Goal: Task Accomplishment & Management: Use online tool/utility

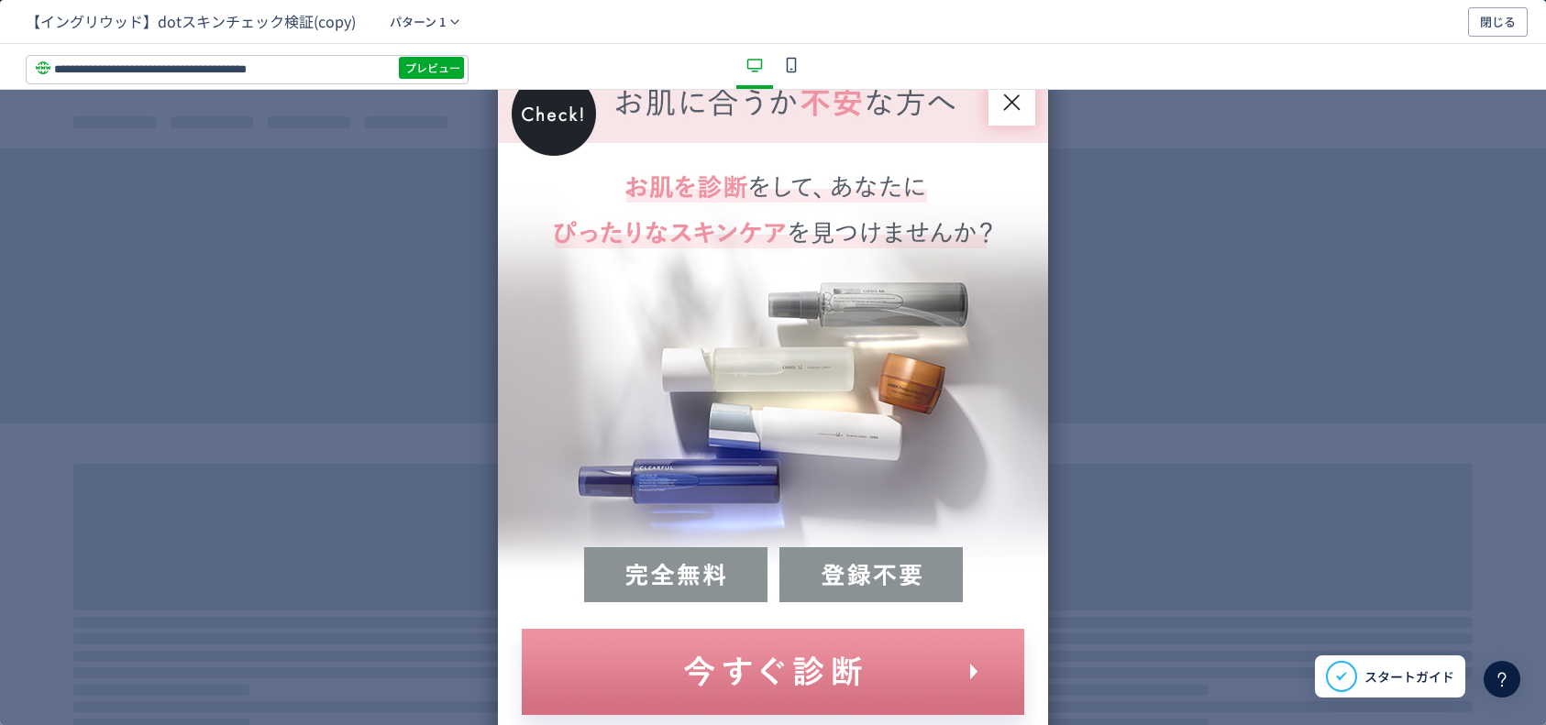
click at [1496, 26] on span "閉じる" at bounding box center [1498, 21] width 36 height 29
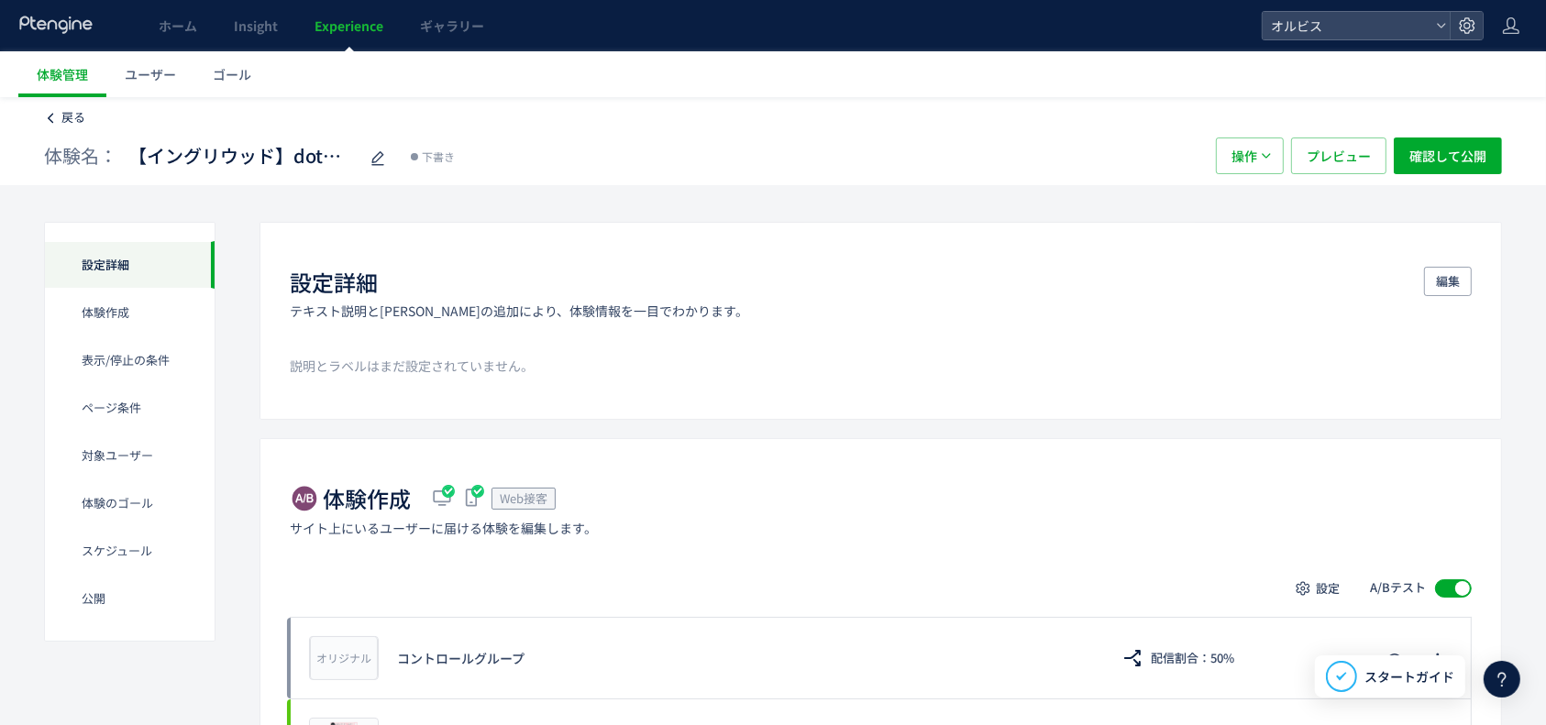
click at [81, 111] on span "戻る" at bounding box center [73, 116] width 24 height 17
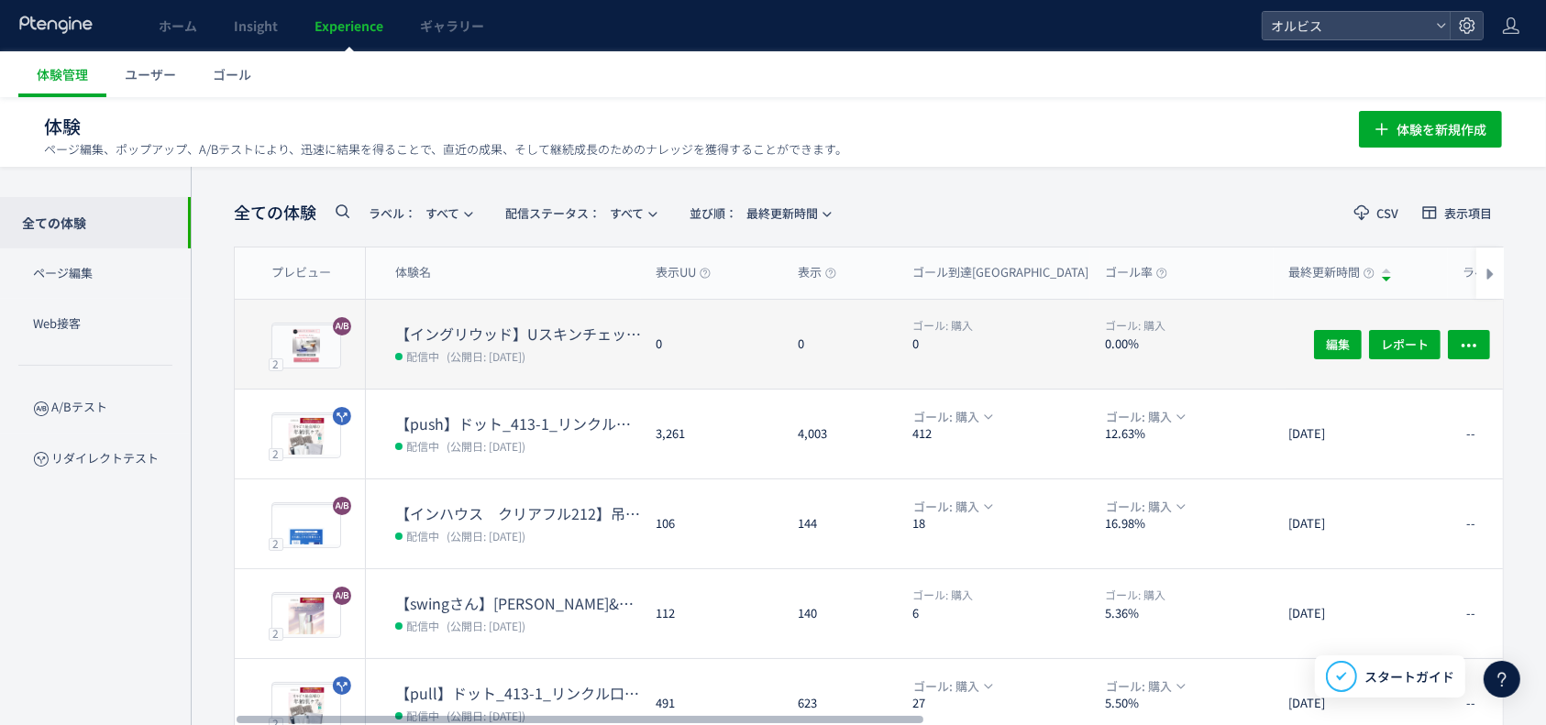
click at [614, 341] on dt "【イングリウッド】Uスキンチェック検証" at bounding box center [518, 334] width 246 height 21
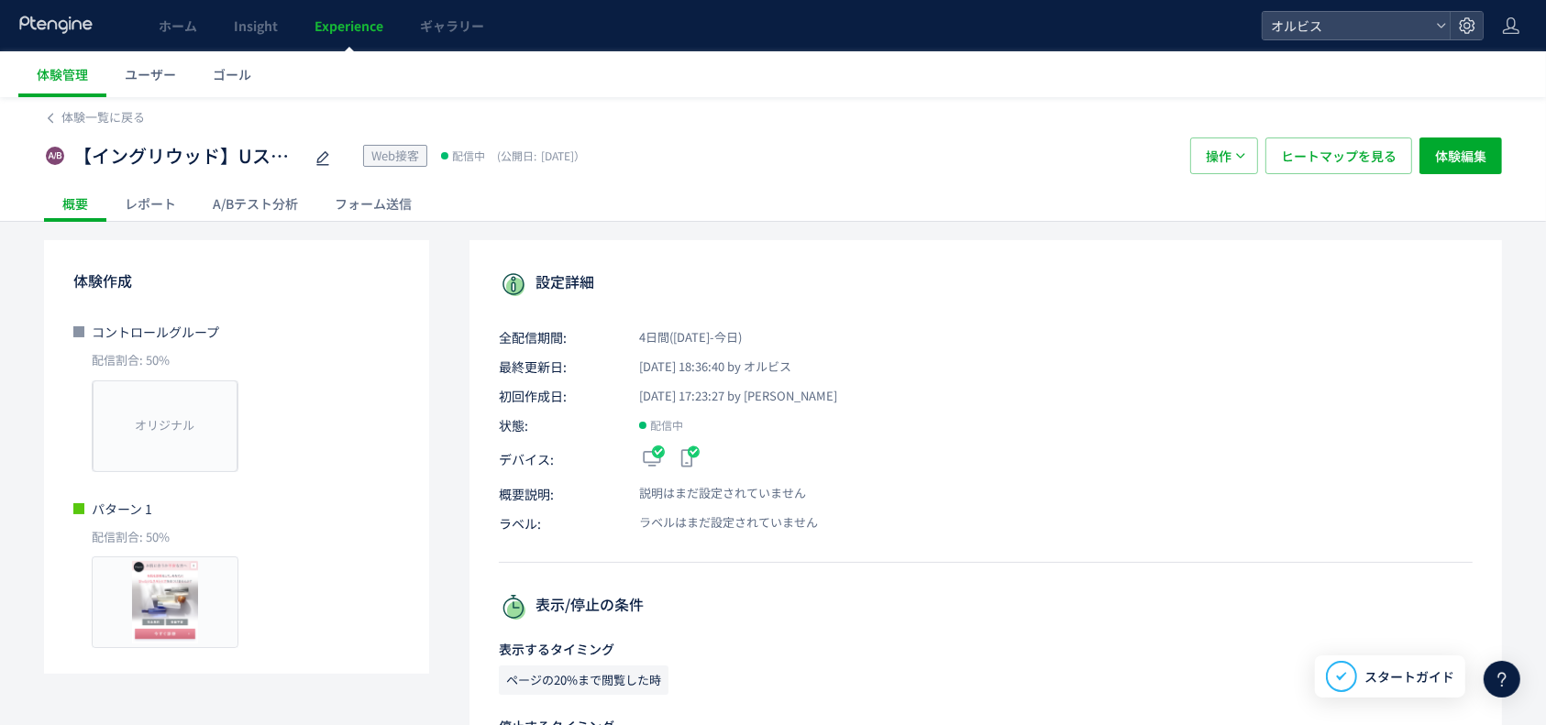
click at [257, 202] on div "A/Bテスト分析" at bounding box center [255, 203] width 122 height 37
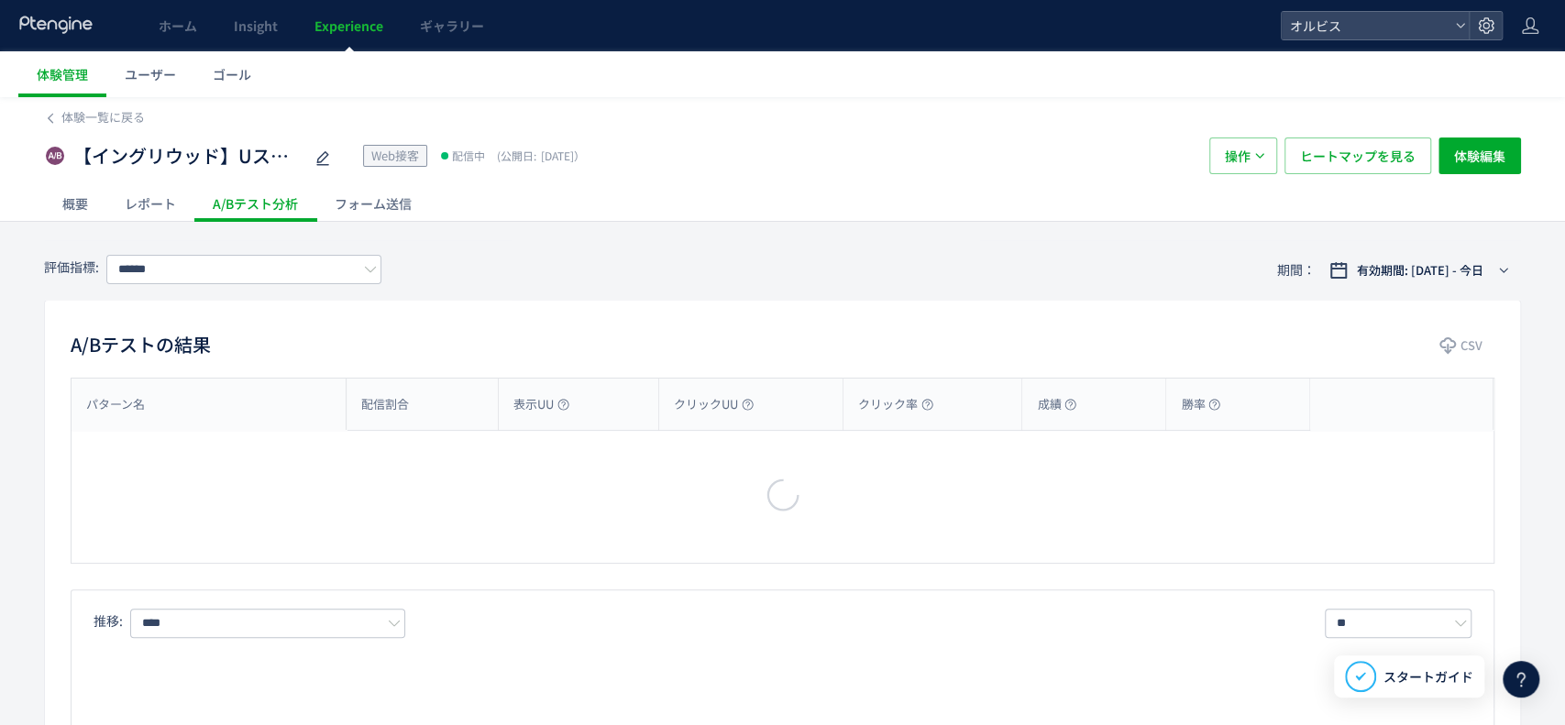
type input "**"
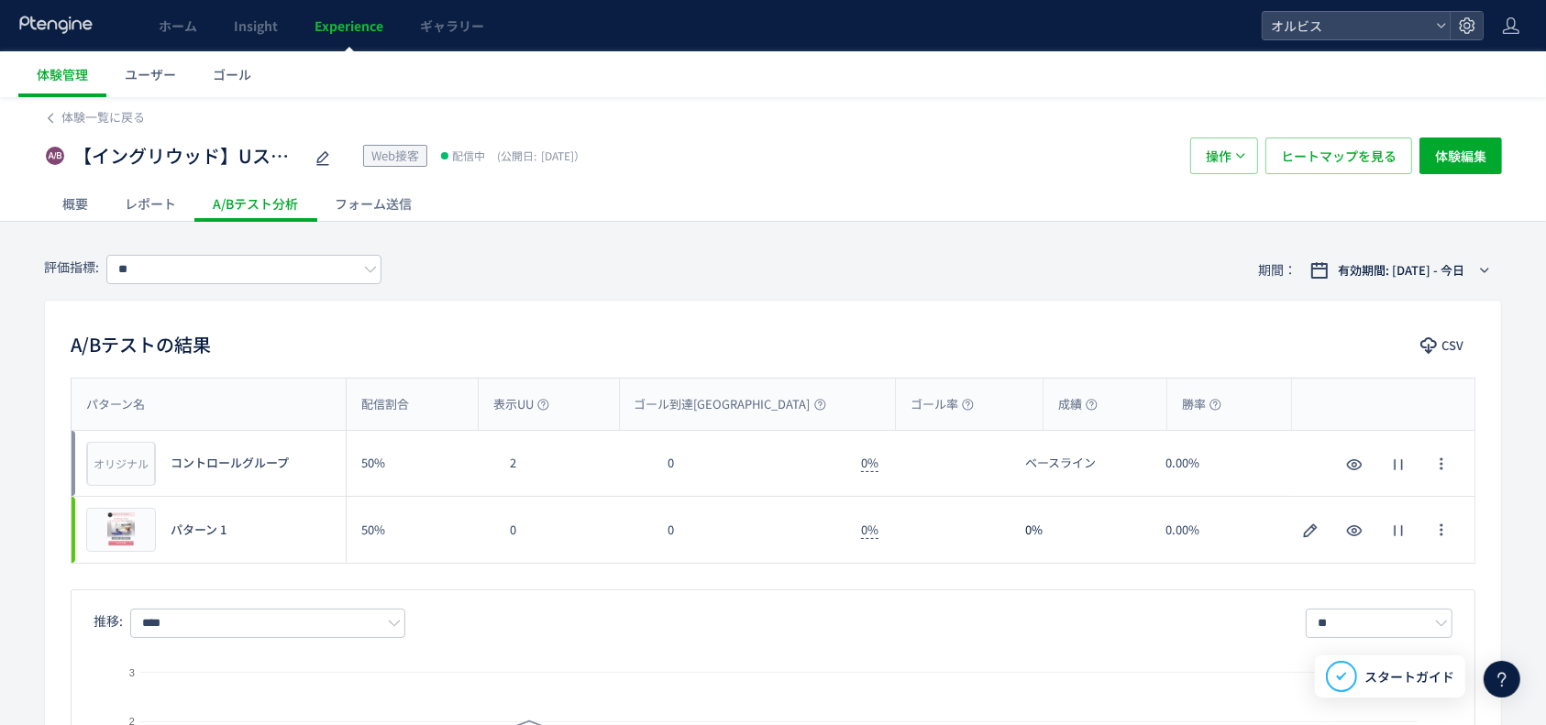
click at [99, 131] on div "【イングリウッド】Uスキンチェック検証 Web接客 配信中 (公開日: [DATE]） 操作 ヒートマップを見る 体験編集" at bounding box center [773, 156] width 1458 height 59
click at [106, 123] on span "体験一覧に戻る" at bounding box center [102, 116] width 83 height 17
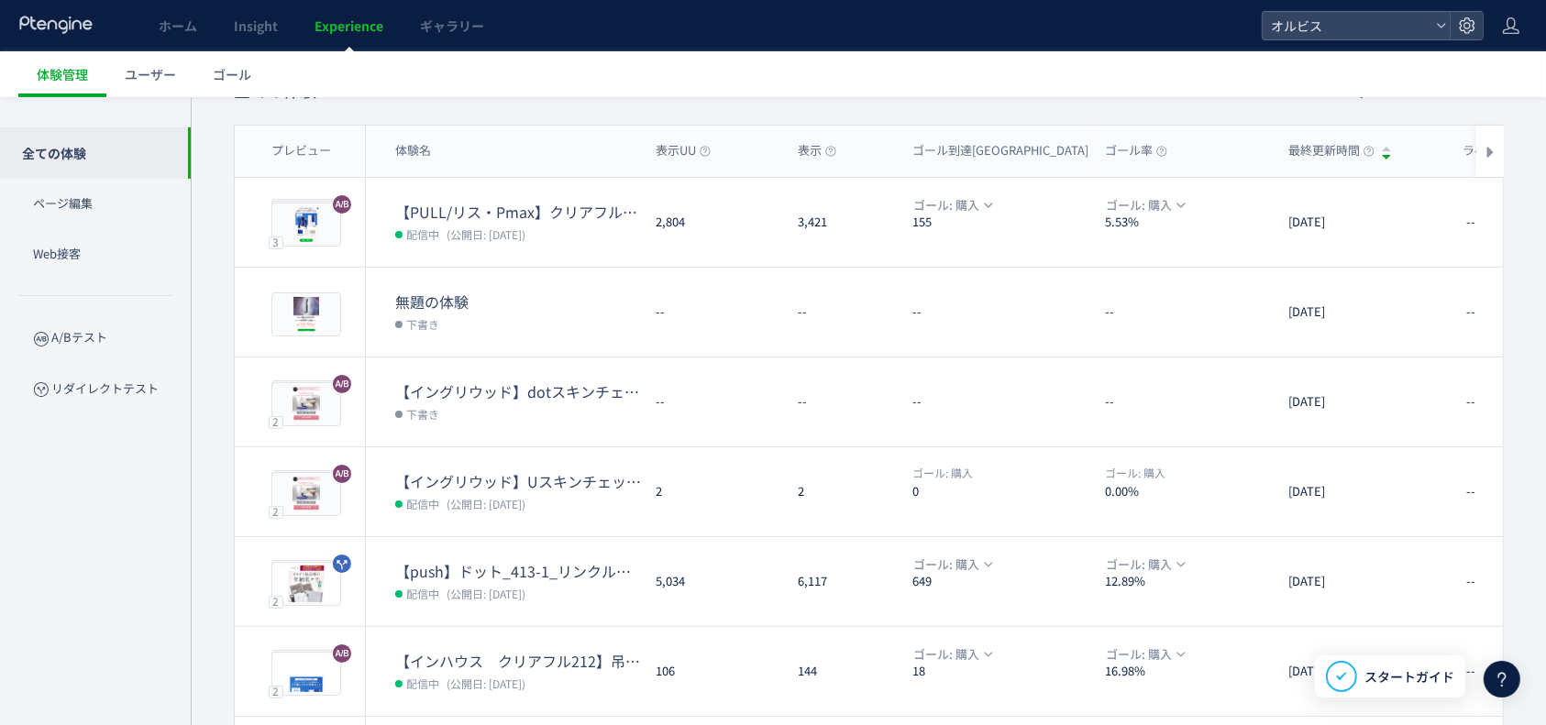
scroll to position [244, 0]
